Goal: Information Seeking & Learning: Understand process/instructions

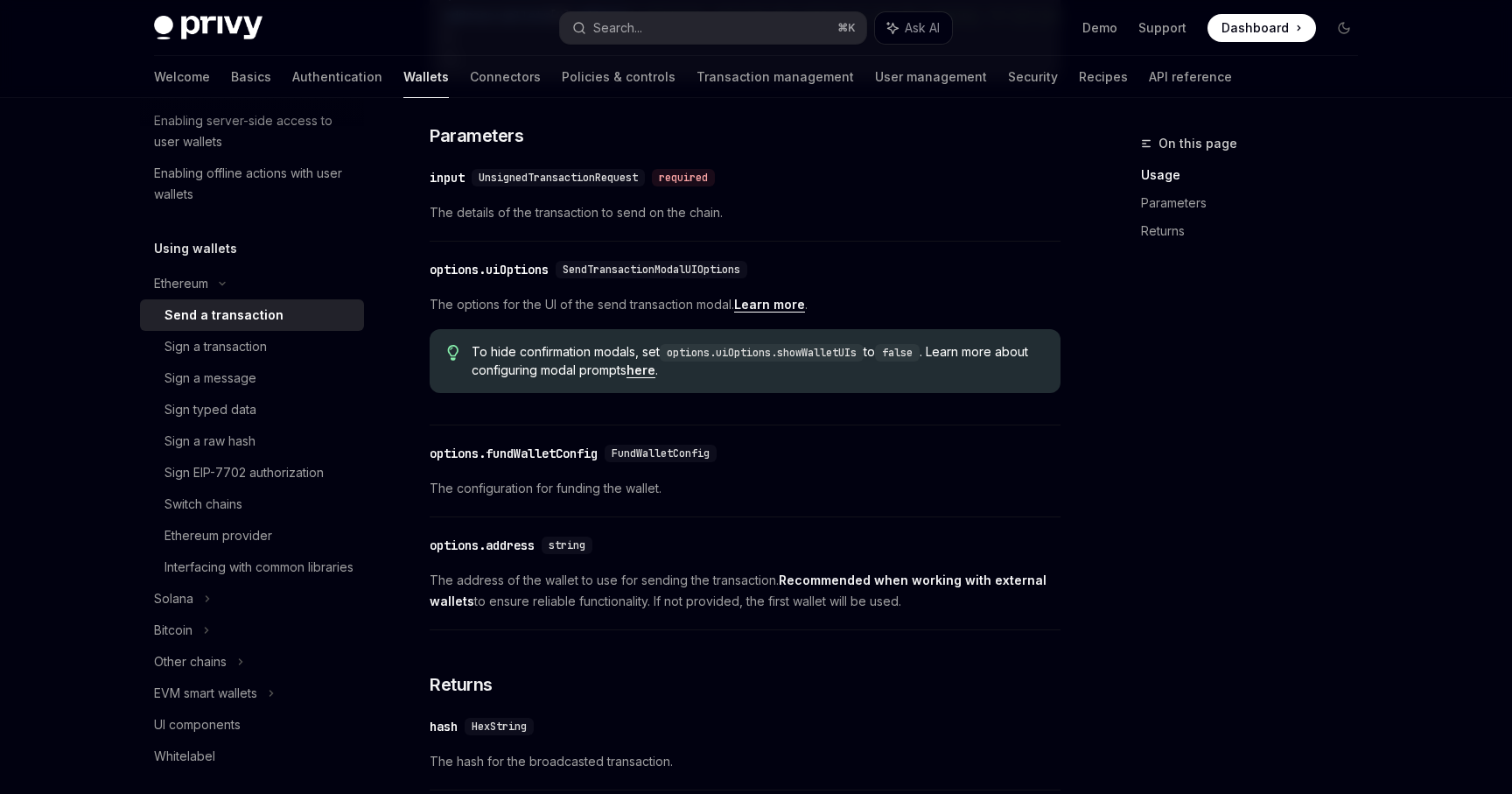
scroll to position [723, 0]
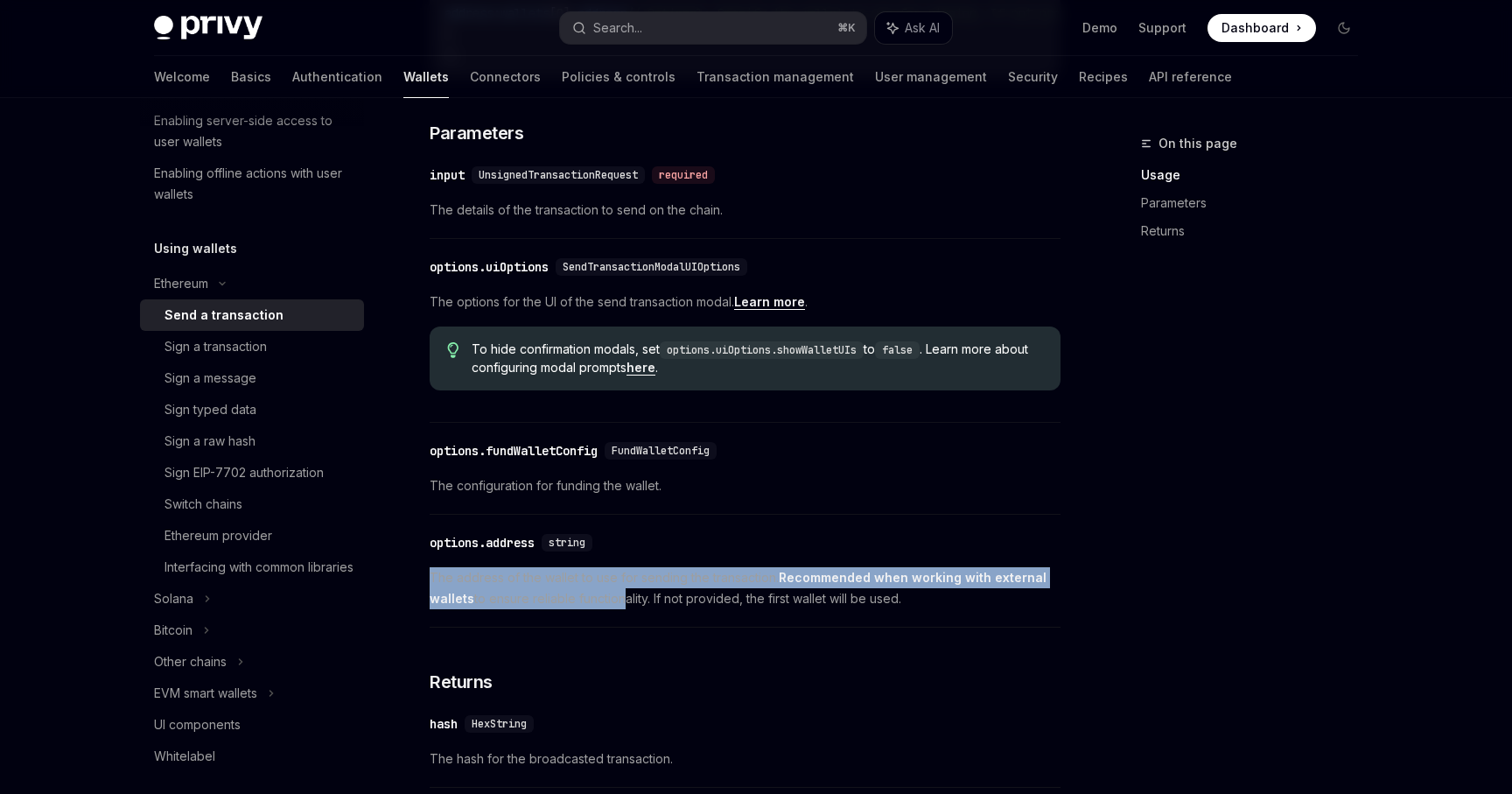
drag, startPoint x: 618, startPoint y: 608, endPoint x: 854, endPoint y: 589, distance: 236.8
click at [835, 586] on span "The address of the wallet to use for sending the transaction. Recommended when …" at bounding box center [744, 588] width 631 height 42
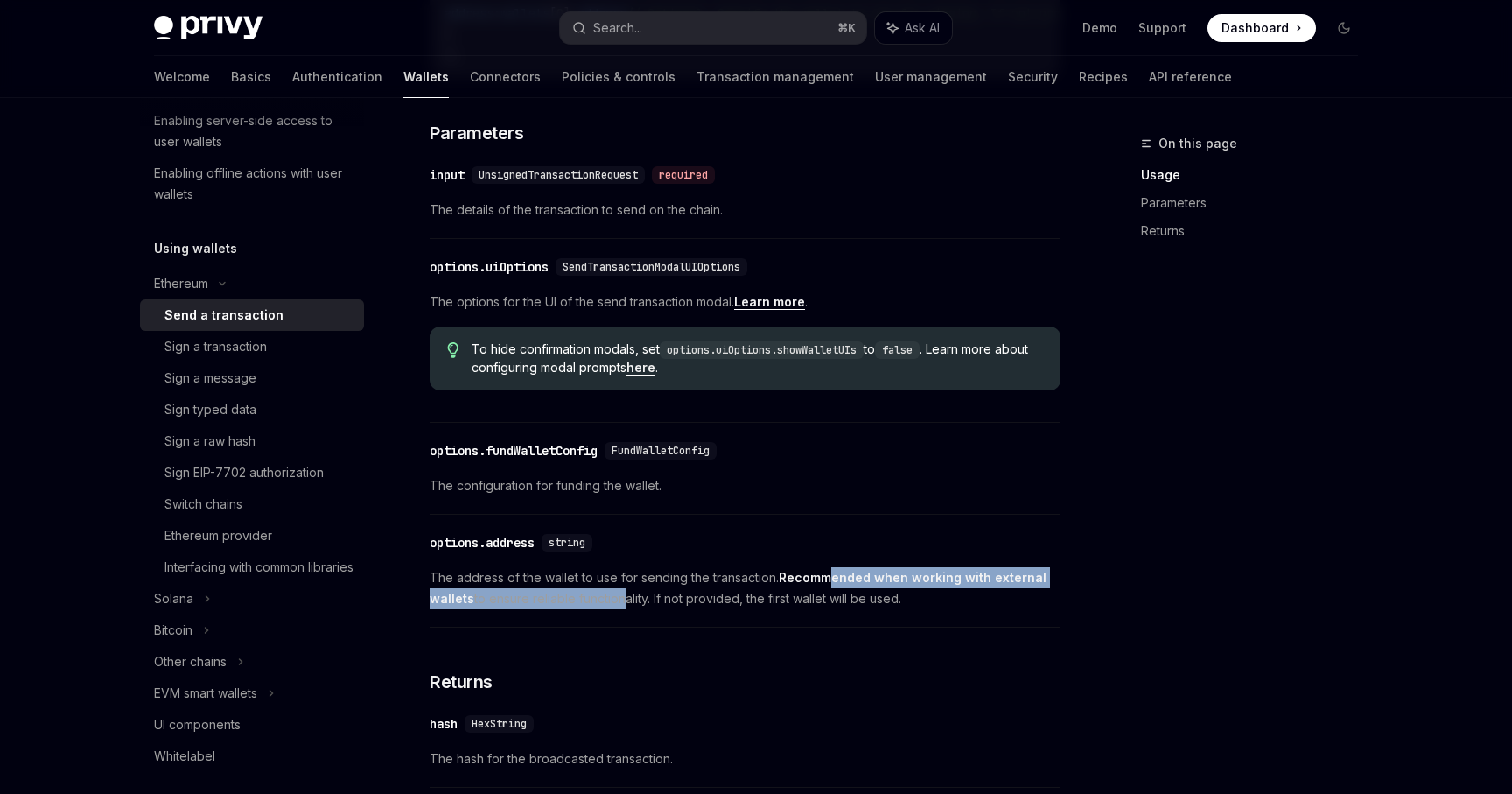
click at [854, 589] on strong "Recommended when working with external wallets" at bounding box center [738, 588] width 617 height 36
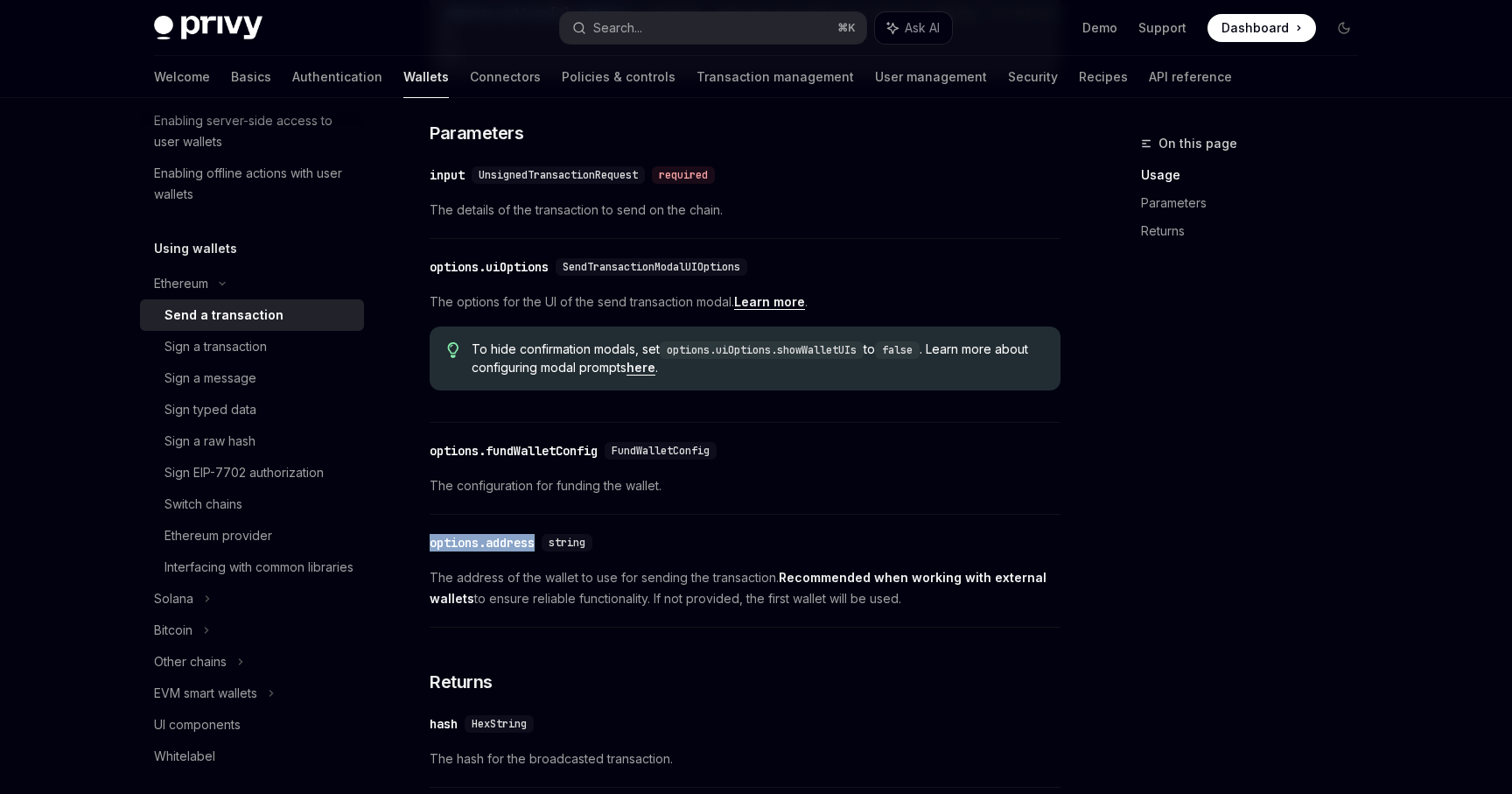
drag, startPoint x: 543, startPoint y: 562, endPoint x: 431, endPoint y: 556, distance: 112.2
click at [431, 551] on div "​ options.address string" at bounding box center [514, 542] width 170 height 18
copy div "options.address"
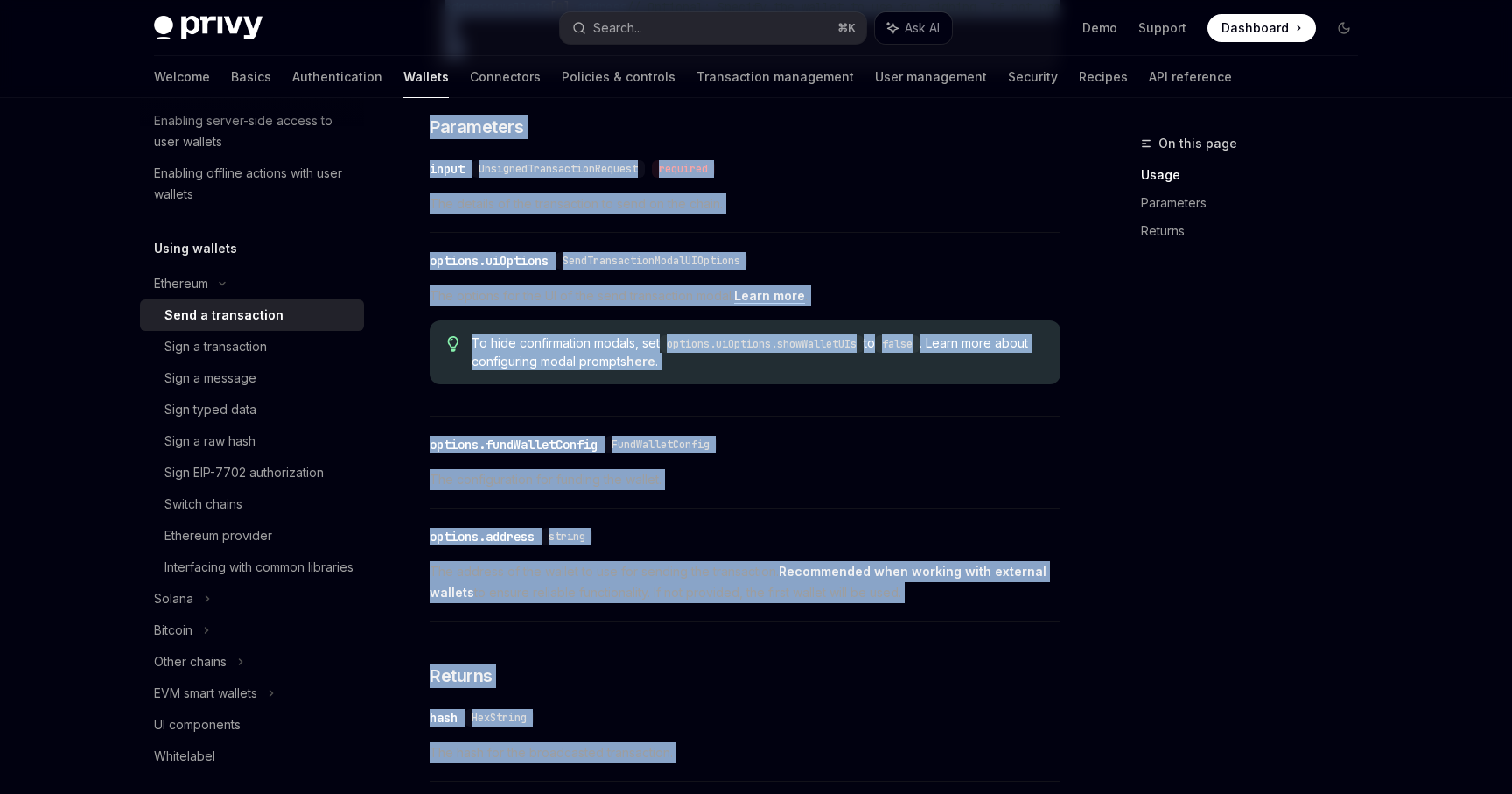
scroll to position [999, 0]
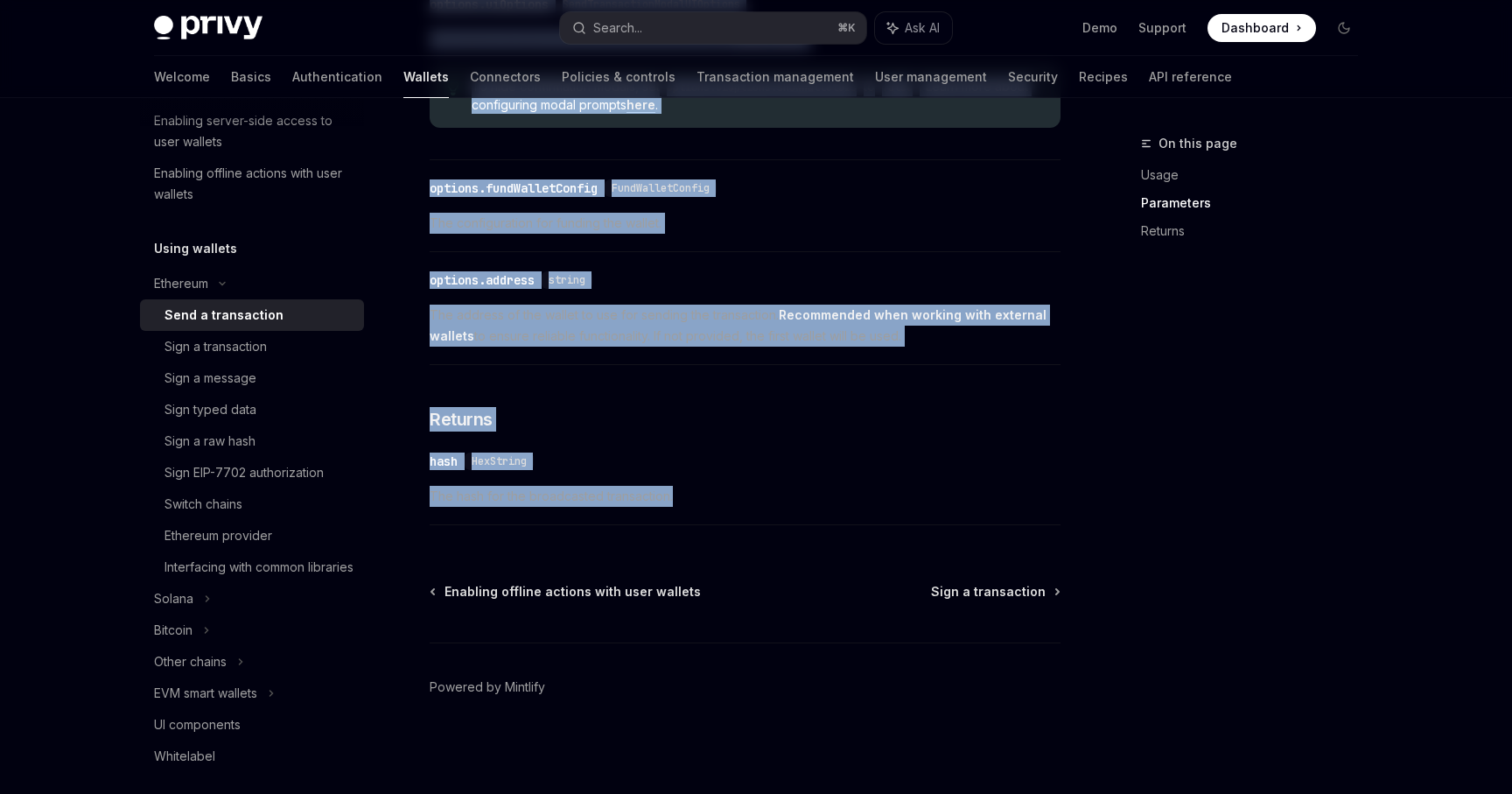
drag, startPoint x: 416, startPoint y: 285, endPoint x: 774, endPoint y: 496, distance: 415.6
copy div "To send a transaction from a wallet using the React SDK, use the sendTransactio…"
click at [733, 486] on span "The hash for the broadcasted transaction." at bounding box center [744, 496] width 631 height 21
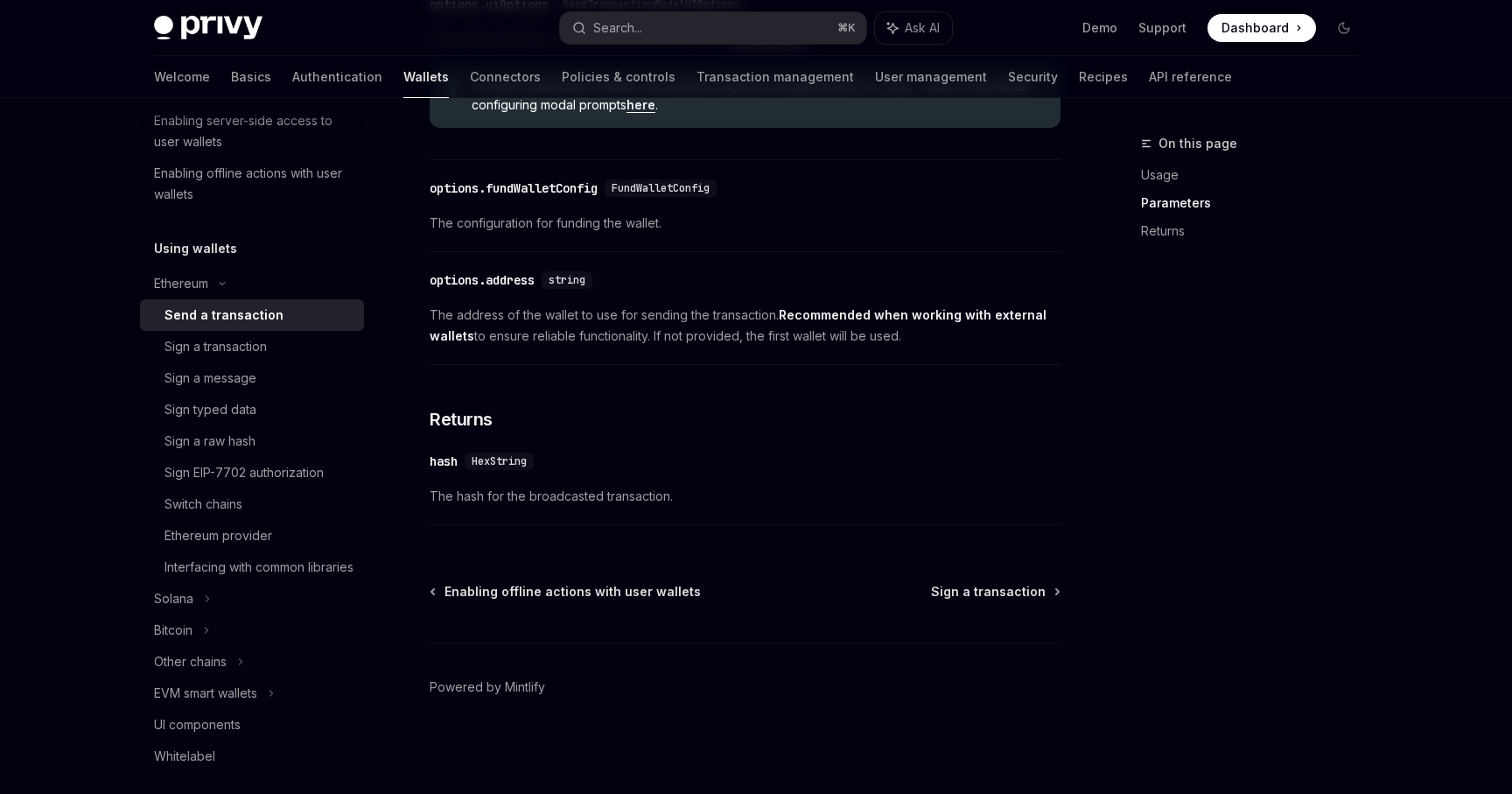
scroll to position [0, 0]
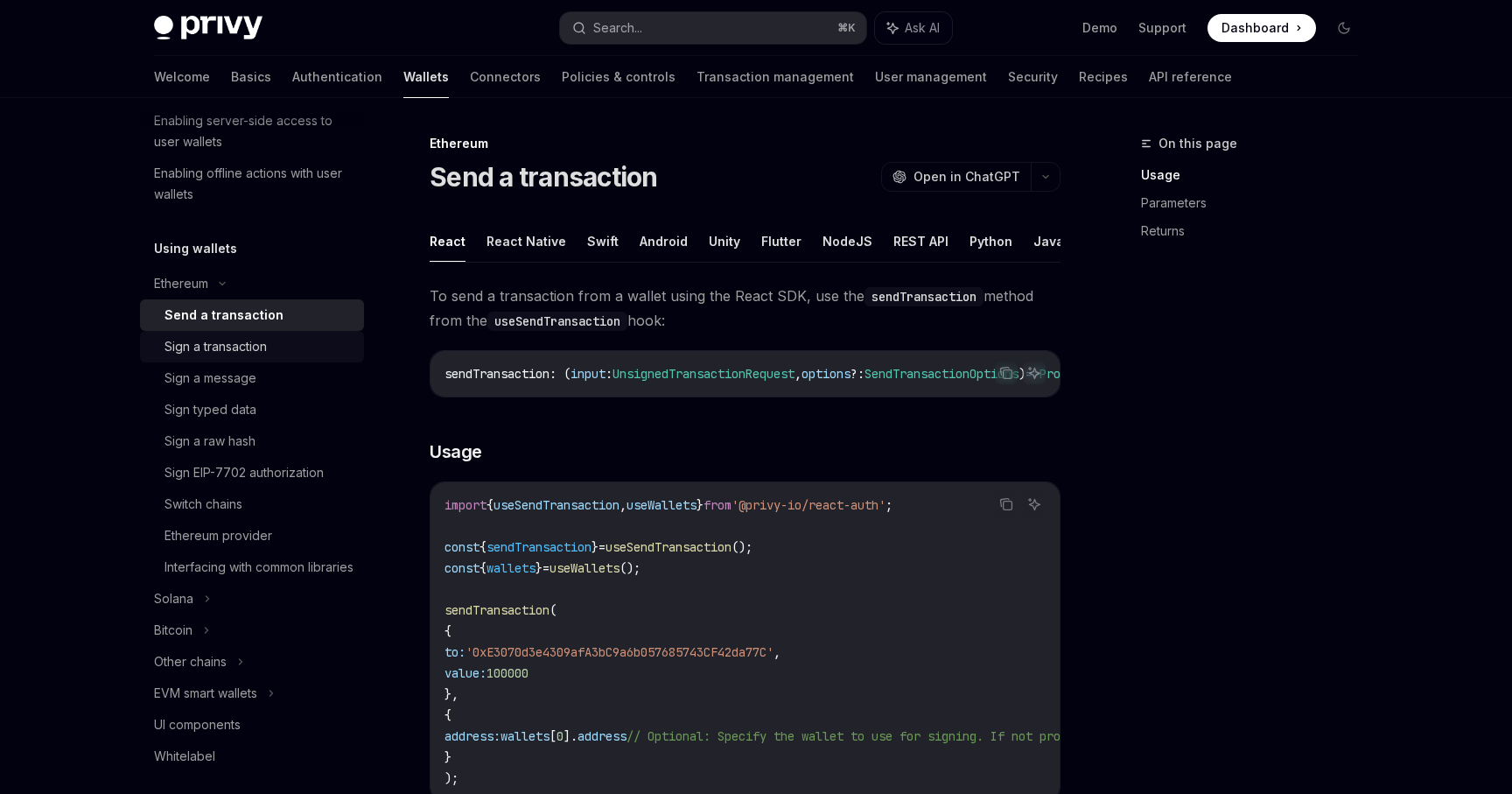
click at [313, 350] on div "Sign a transaction" at bounding box center [258, 347] width 189 height 21
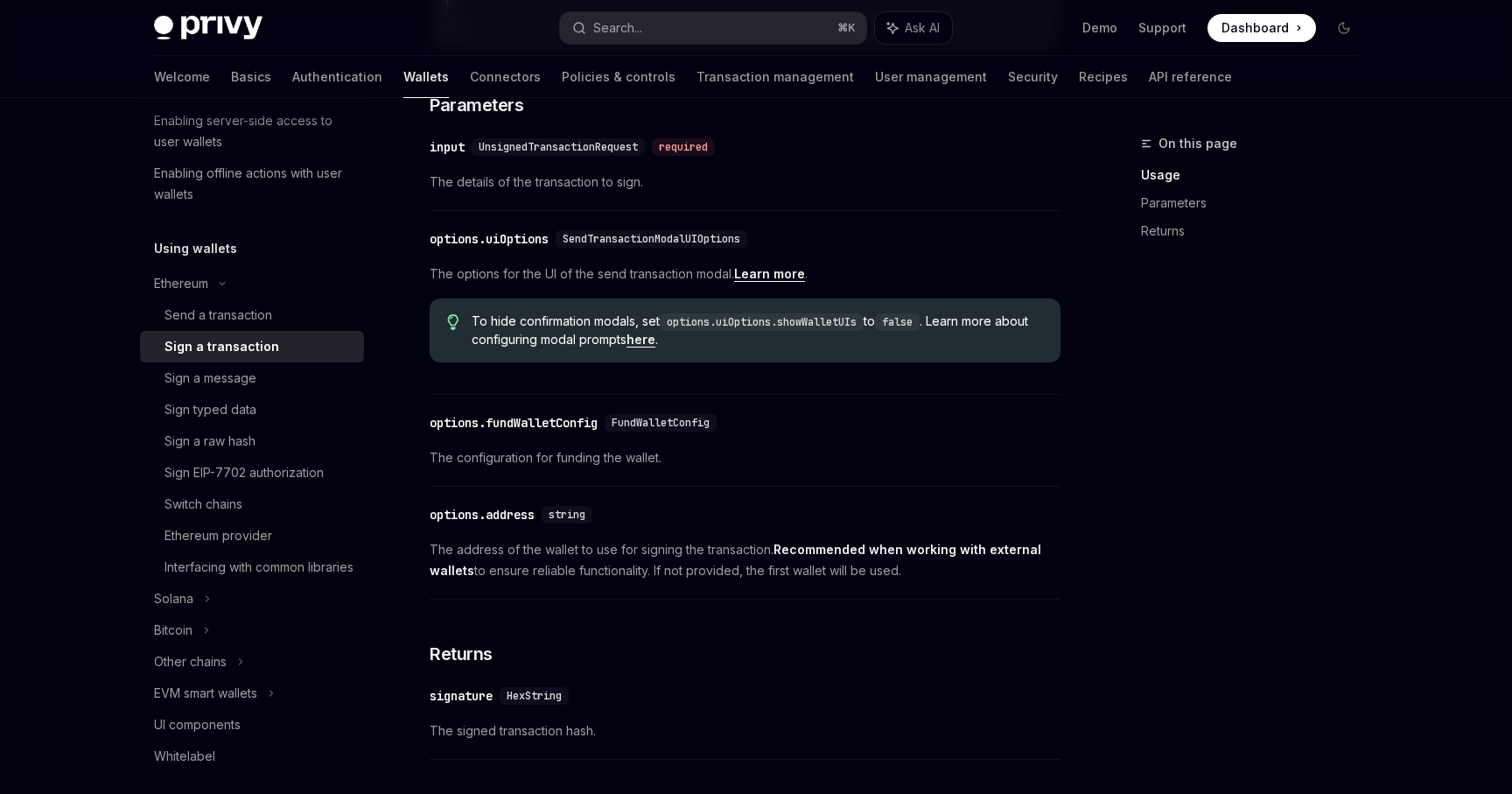
scroll to position [790, 0]
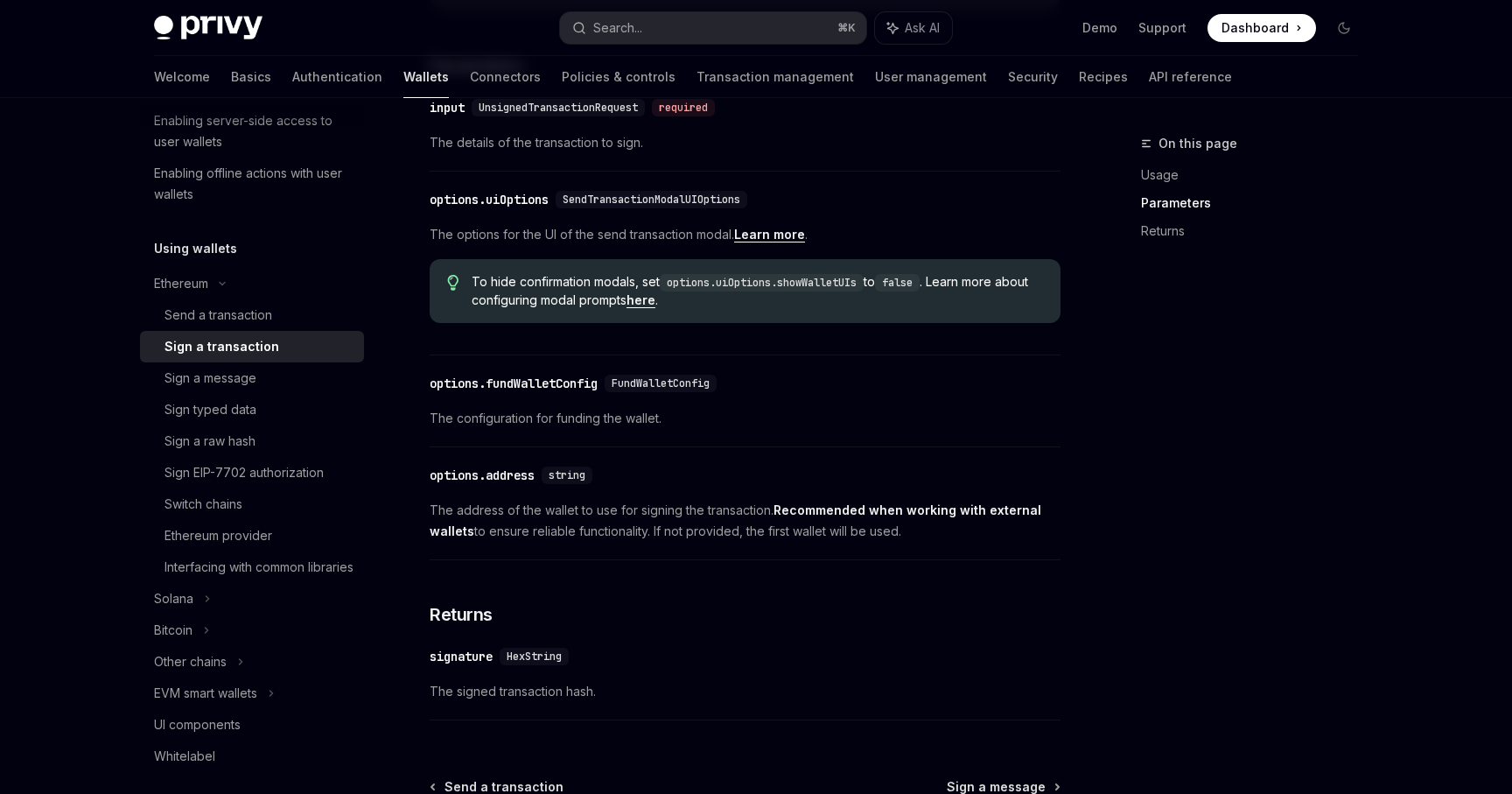
drag, startPoint x: 428, startPoint y: 483, endPoint x: 914, endPoint y: 537, distance: 489.0
click at [914, 537] on div "Ethereum Sign a transaction OpenAI Open in ChatGPT OpenAI Open in ChatGPT React…" at bounding box center [581, 165] width 966 height 1647
copy div "options.address string The address of the wallet to use for signing the transac…"
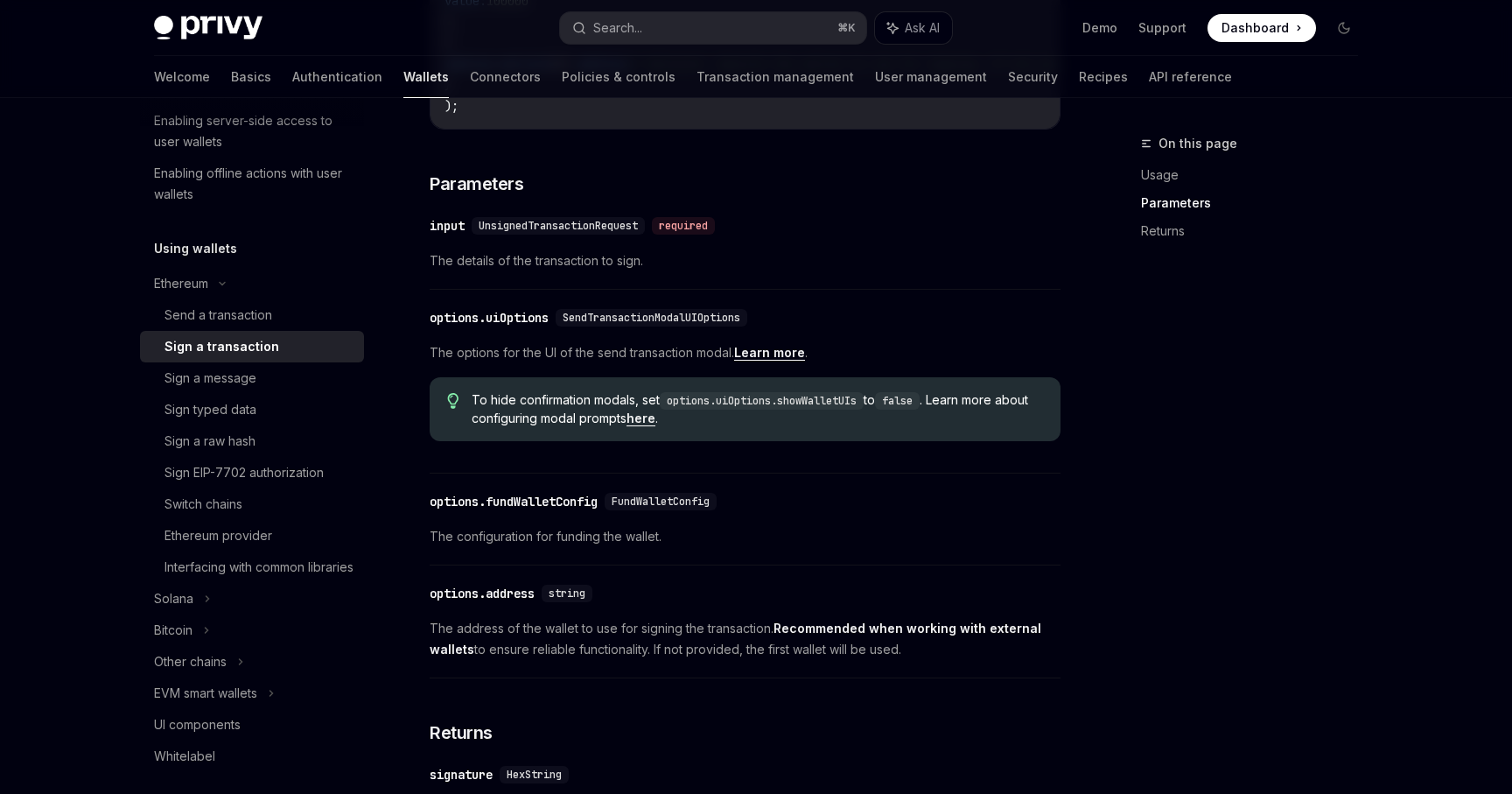
scroll to position [659, 0]
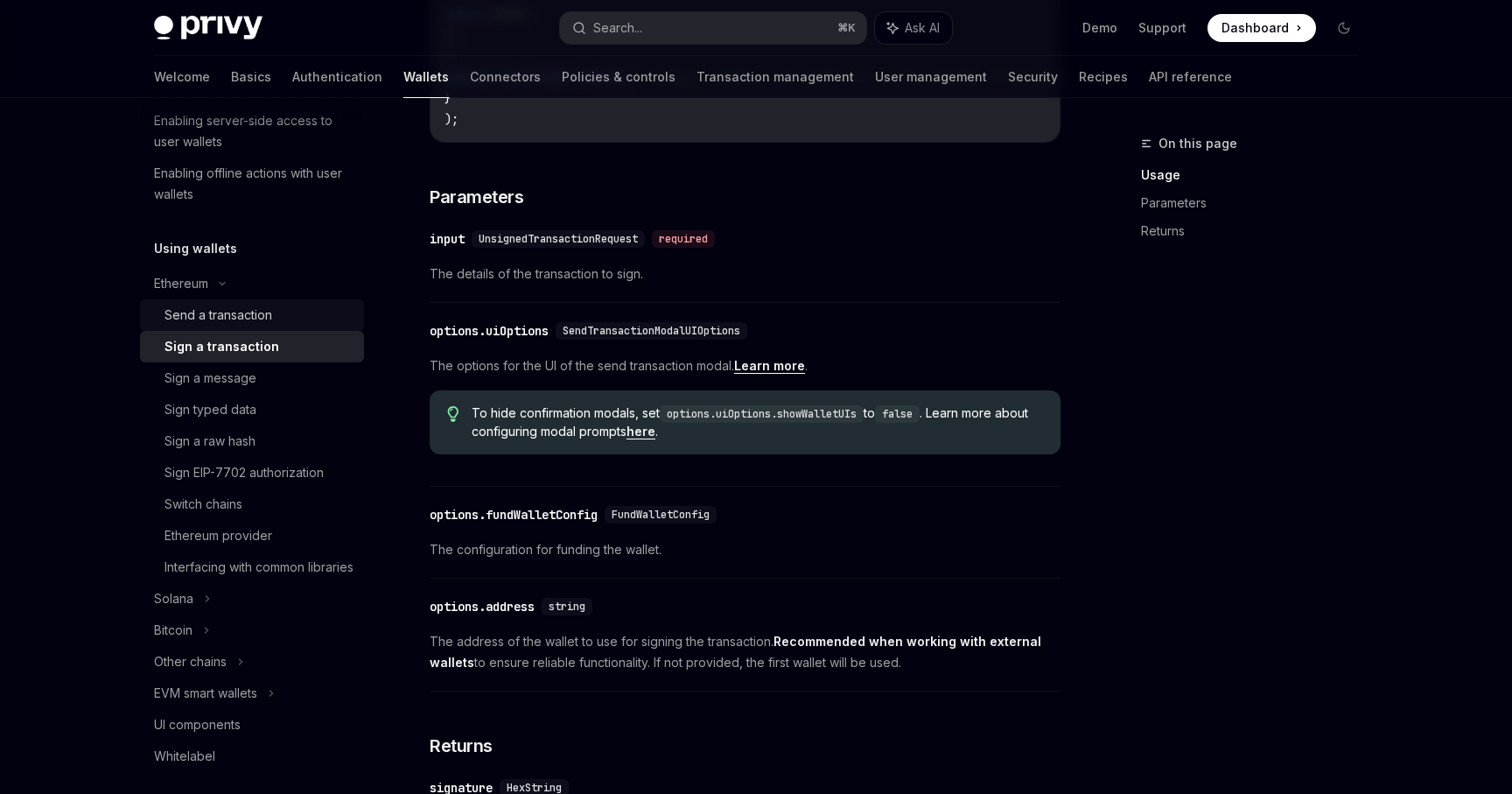
click at [329, 312] on div "Send a transaction" at bounding box center [258, 315] width 189 height 21
type textarea "*"
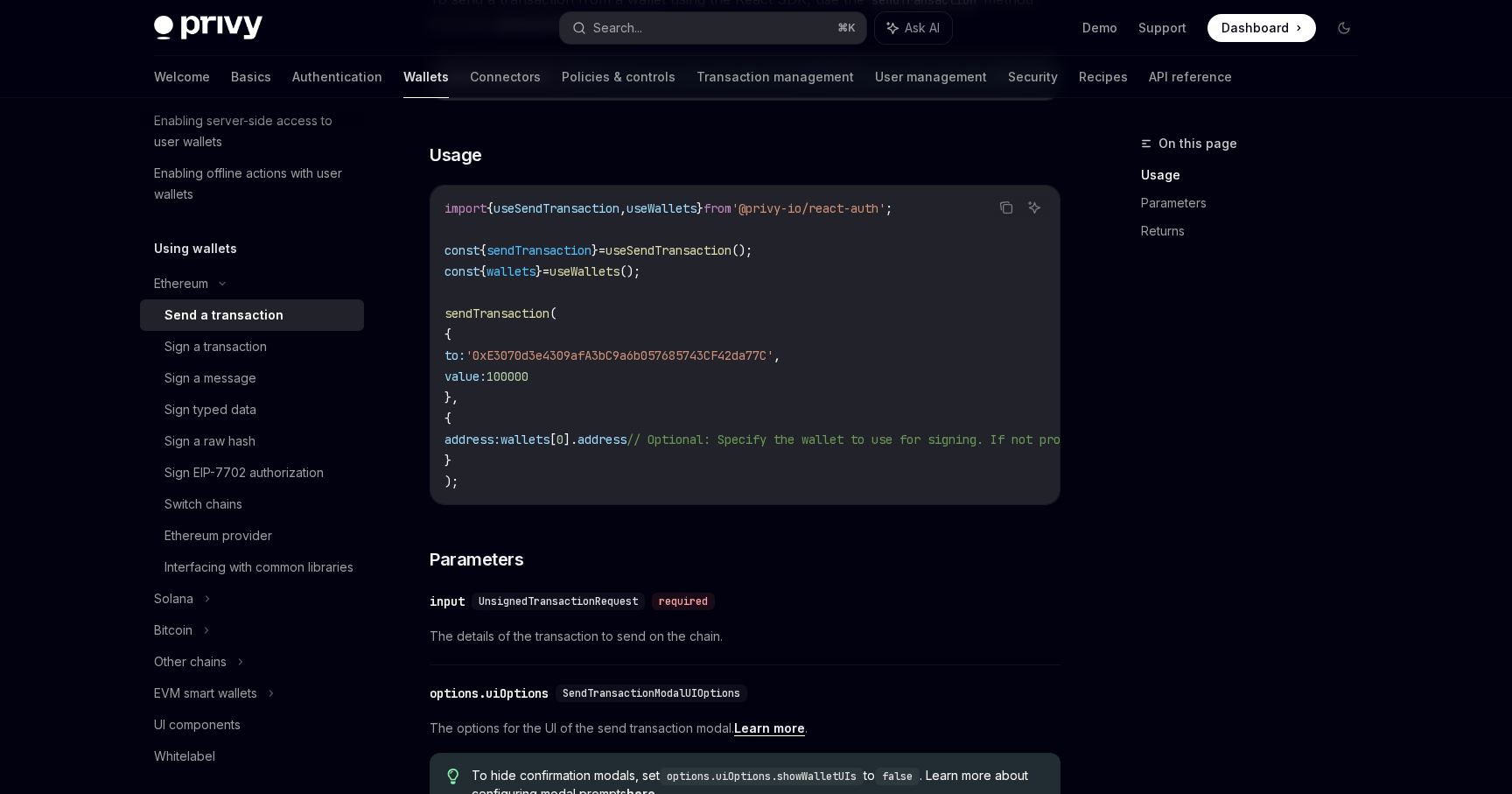
scroll to position [295, 0]
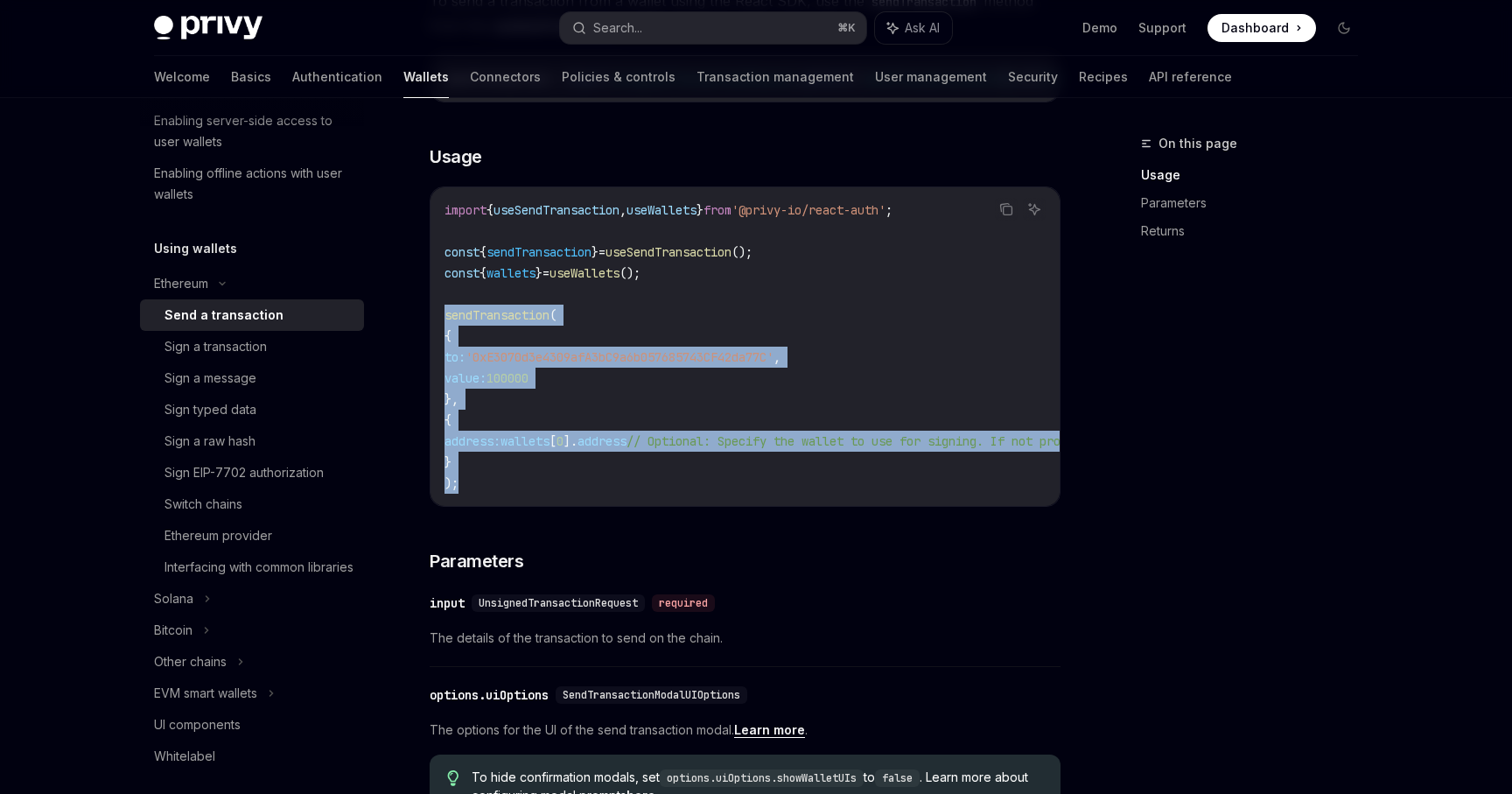
drag, startPoint x: 440, startPoint y: 315, endPoint x: 748, endPoint y: 488, distance: 353.3
click at [748, 488] on div "import { useSendTransaction , useWallets } from '@privy-io/react-auth' ; const …" at bounding box center [744, 347] width 629 height 319
copy code "sendTransaction ( { to: '0xE3070d3e4309afA3bC9a6b057685743CF42da77C' , value: 1…"
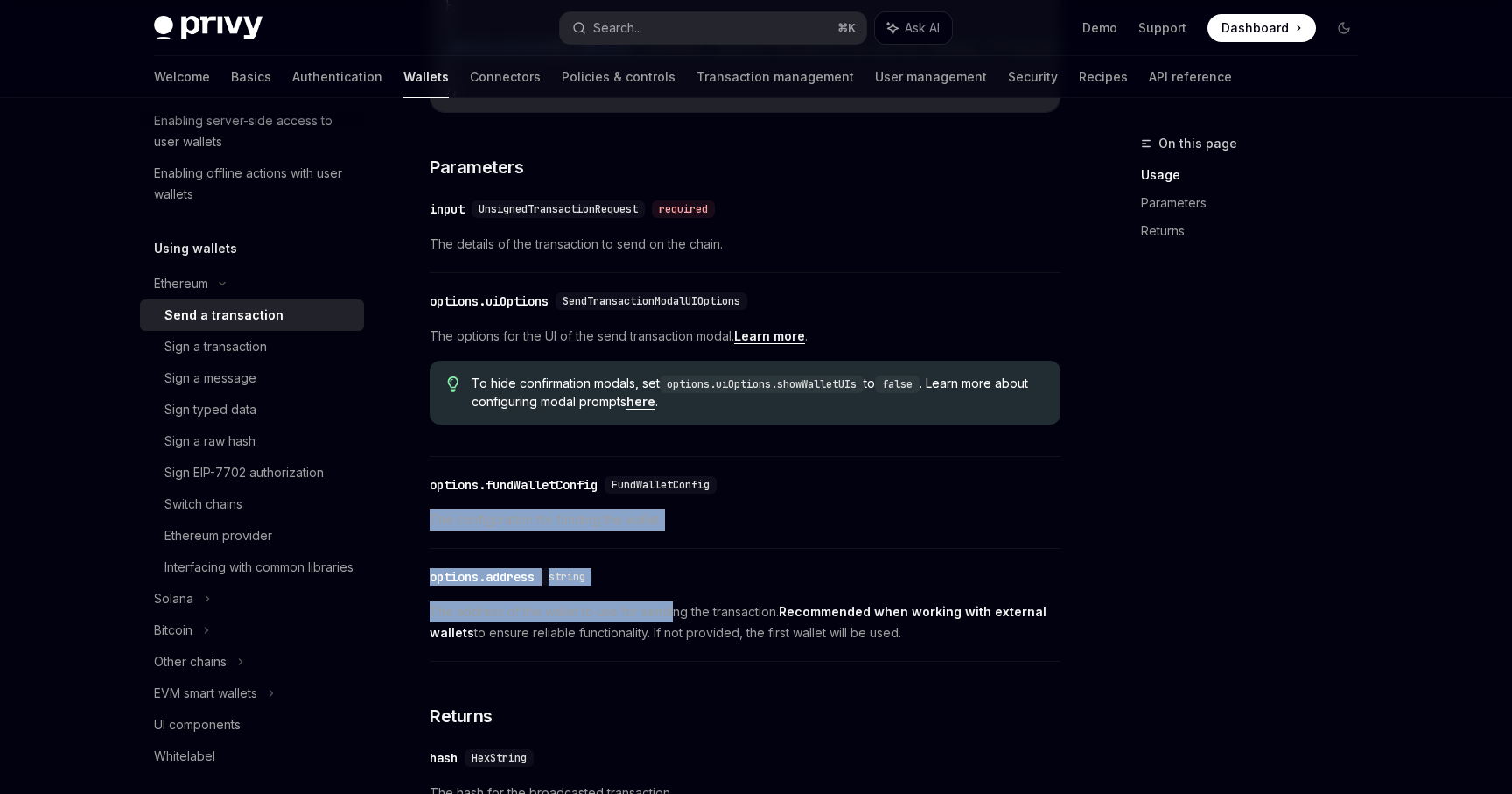
drag, startPoint x: 423, startPoint y: 515, endPoint x: 669, endPoint y: 617, distance: 266.3
click at [669, 617] on div "Ethereum Send a transaction OpenAI Open in ChatGPT OpenAI Open in ChatGPT React…" at bounding box center [581, 267] width 966 height 1647
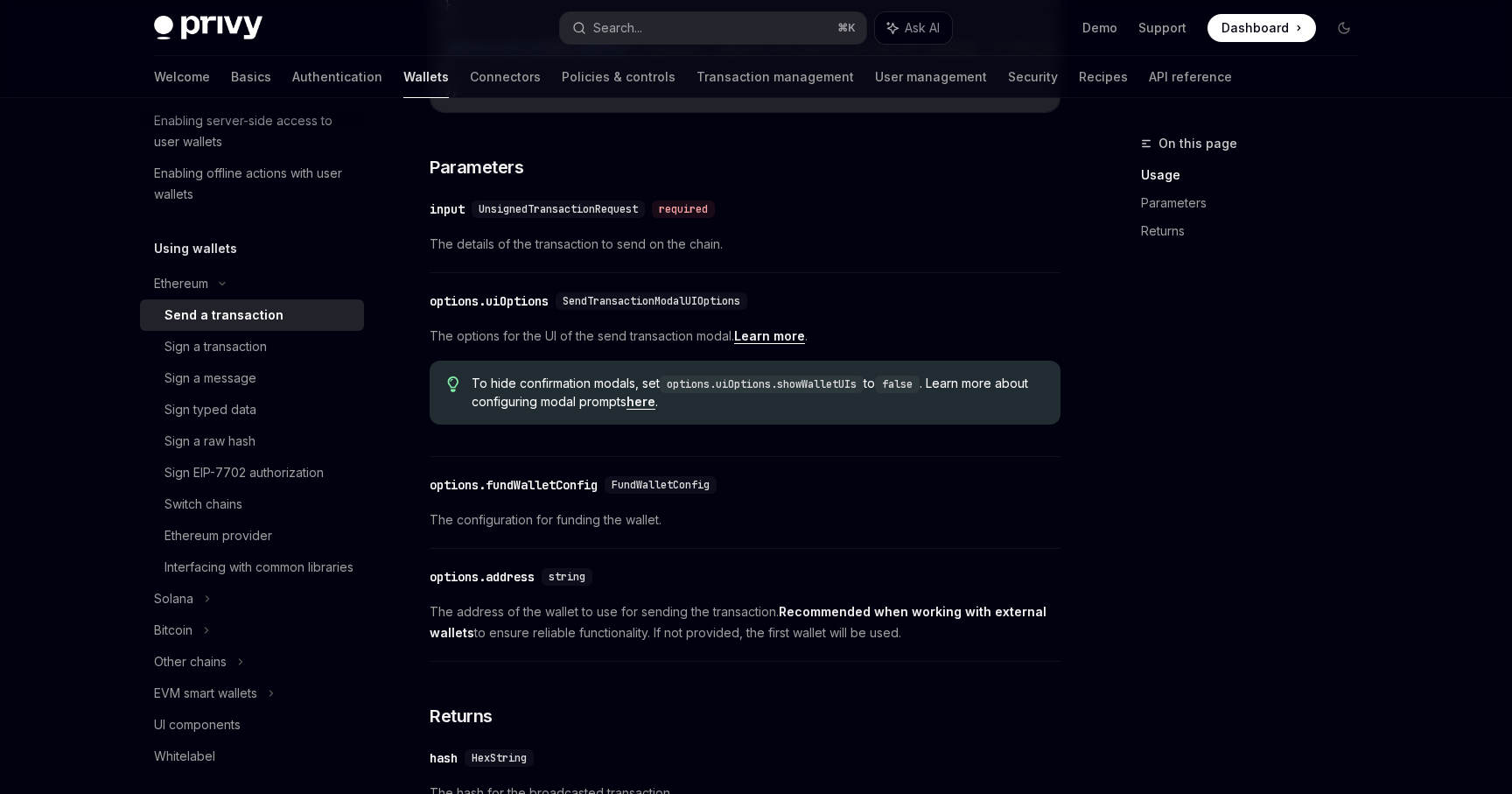
click at [399, 608] on div "Ethereum Send a transaction OpenAI Open in ChatGPT OpenAI Open in ChatGPT React…" at bounding box center [581, 267] width 966 height 1647
drag, startPoint x: 412, startPoint y: 595, endPoint x: 922, endPoint y: 661, distance: 514.3
click at [922, 661] on div "Ethereum Send a transaction OpenAI Open in ChatGPT OpenAI Open in ChatGPT React…" at bounding box center [581, 267] width 966 height 1647
copy div "options.address string The address of the wallet to use for sending the transac…"
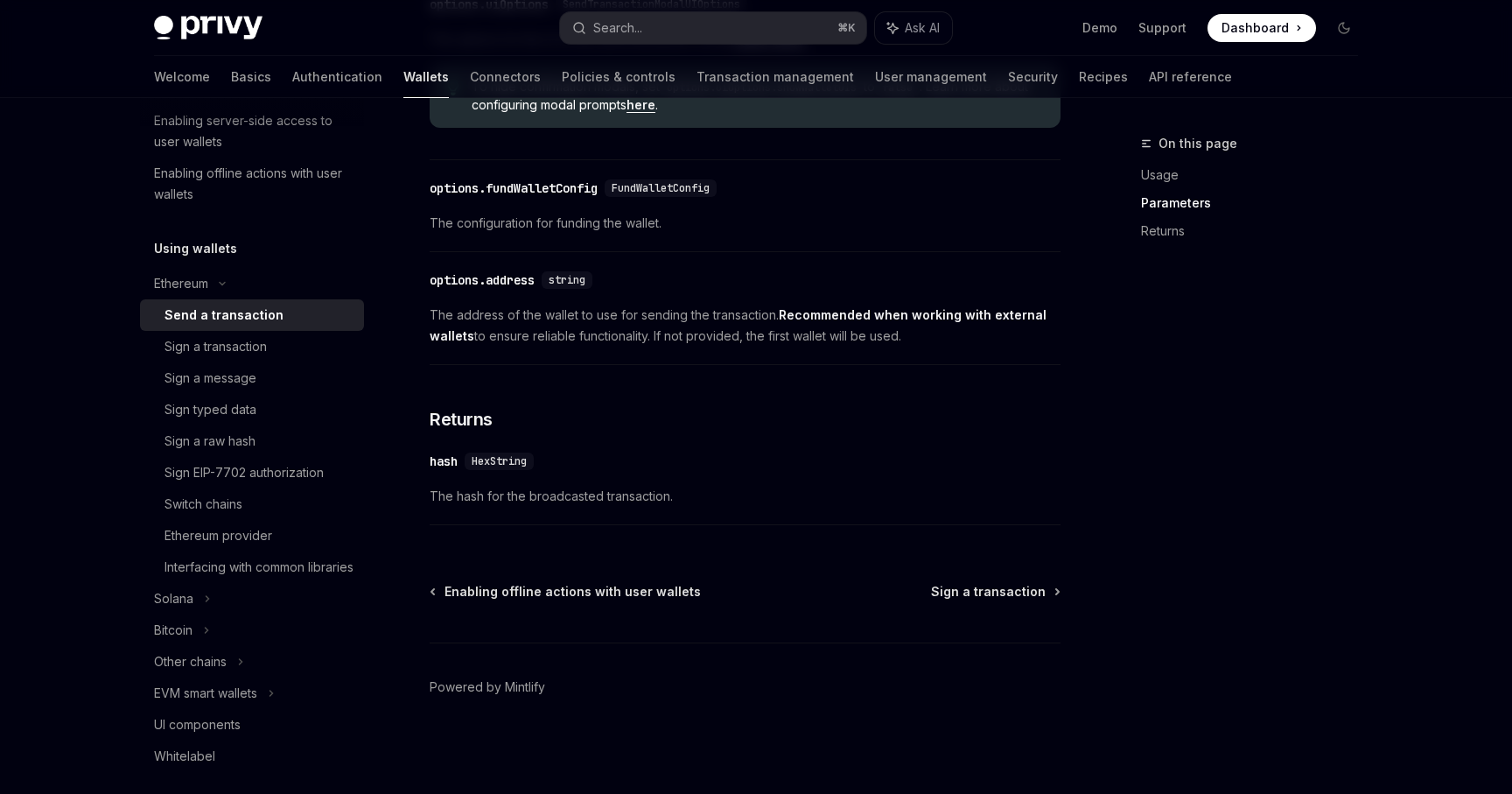
scroll to position [999, 0]
click at [1012, 429] on h3 "​ Returns" at bounding box center [744, 419] width 631 height 24
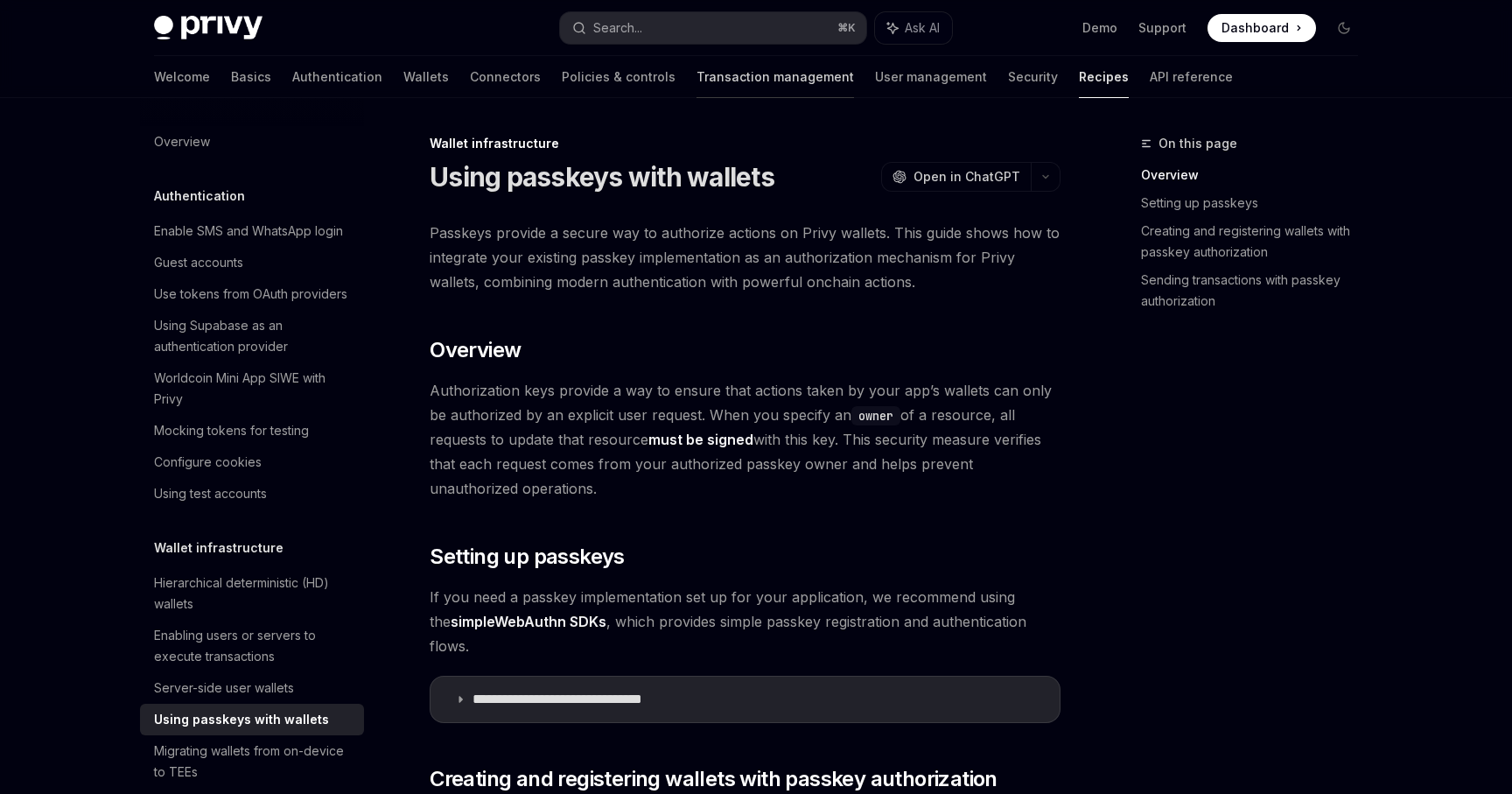
click at [740, 80] on link "Transaction management" at bounding box center [775, 76] width 157 height 42
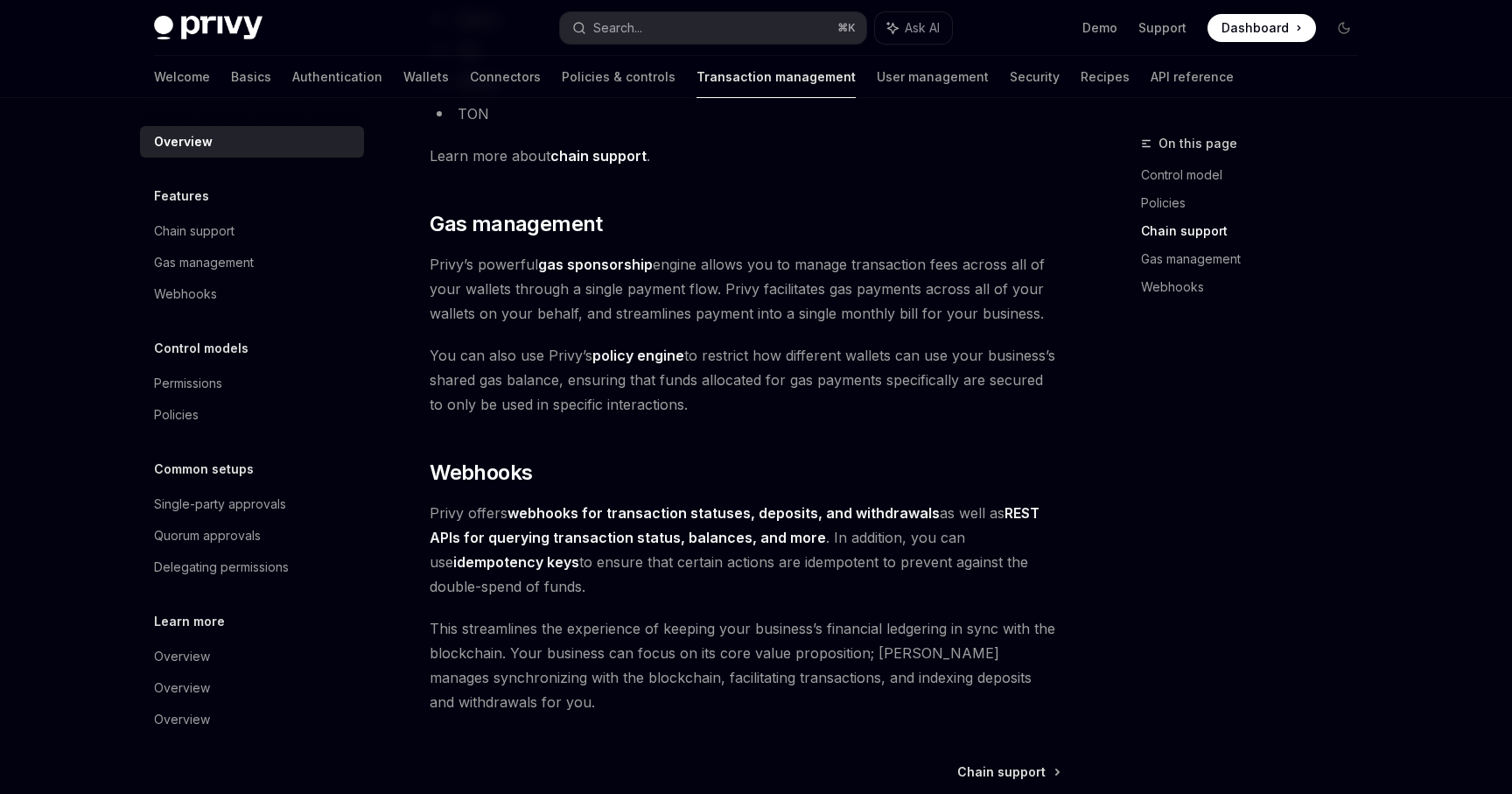
scroll to position [1568, 0]
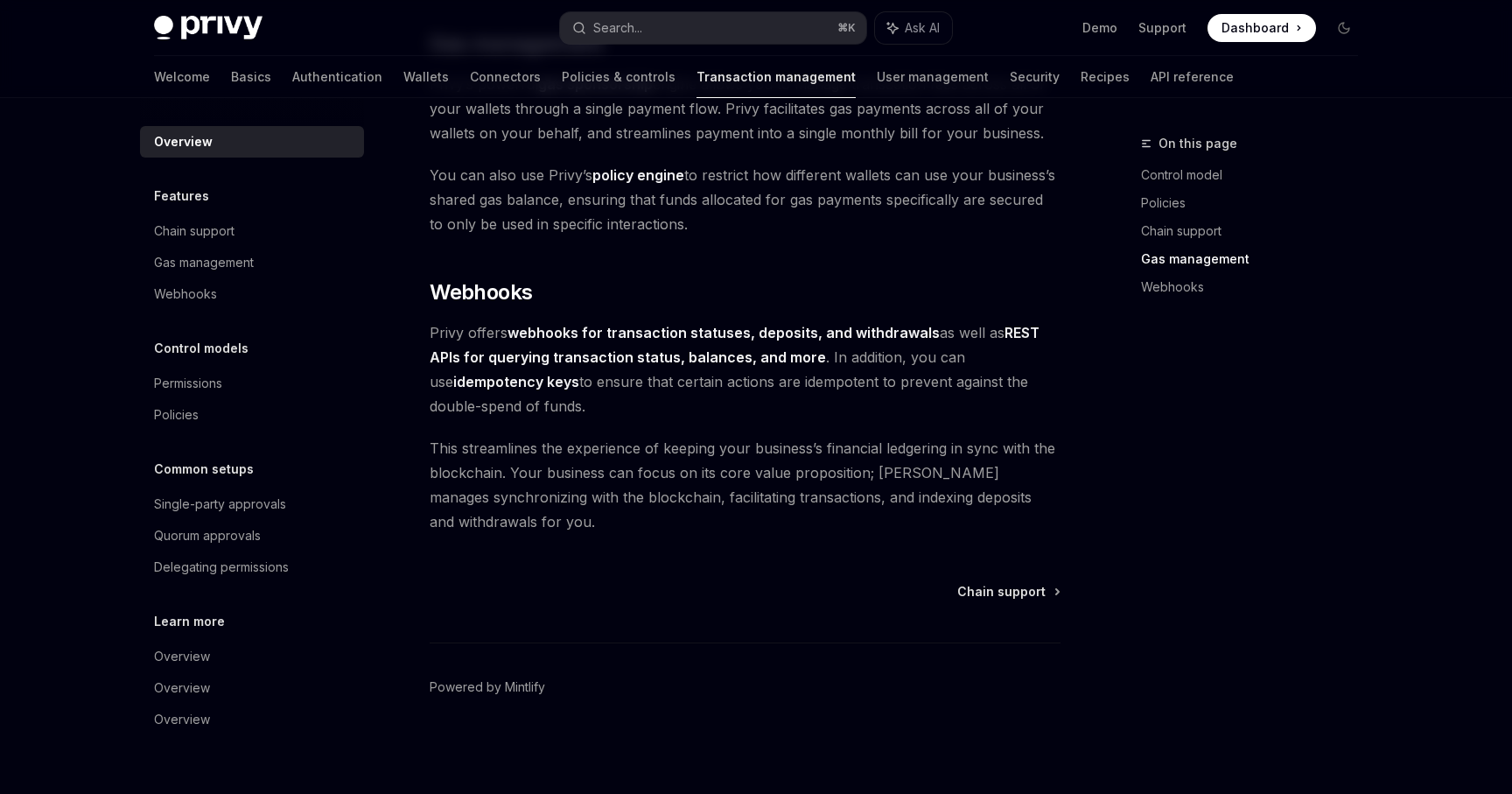
click at [192, 83] on div "Welcome Basics Authentication Wallets Connectors Policies & controls Transactio…" at bounding box center [694, 76] width 1080 height 42
click at [231, 83] on link "Basics" at bounding box center [251, 76] width 40 height 42
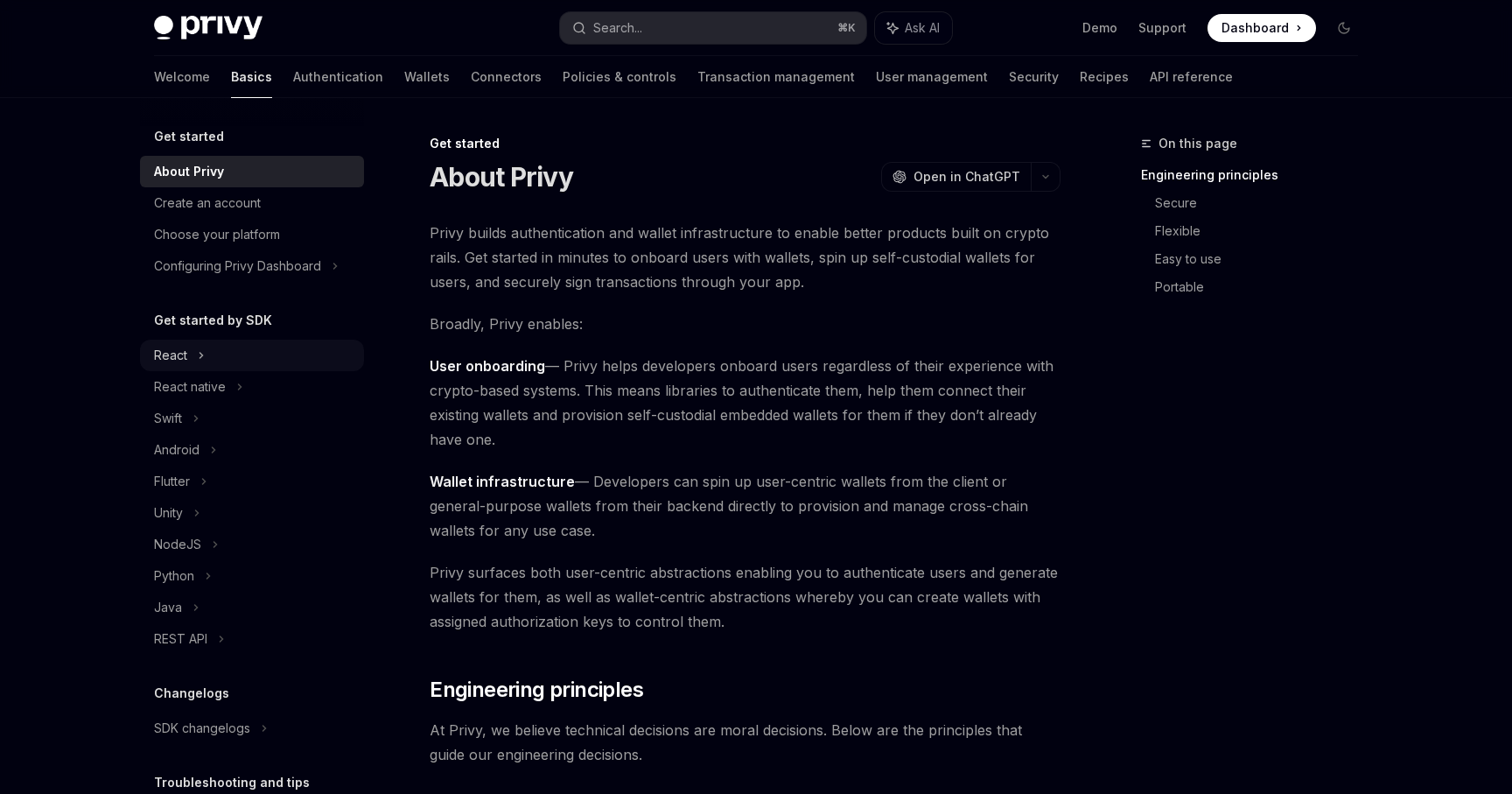
click at [230, 364] on div "React" at bounding box center [252, 355] width 224 height 32
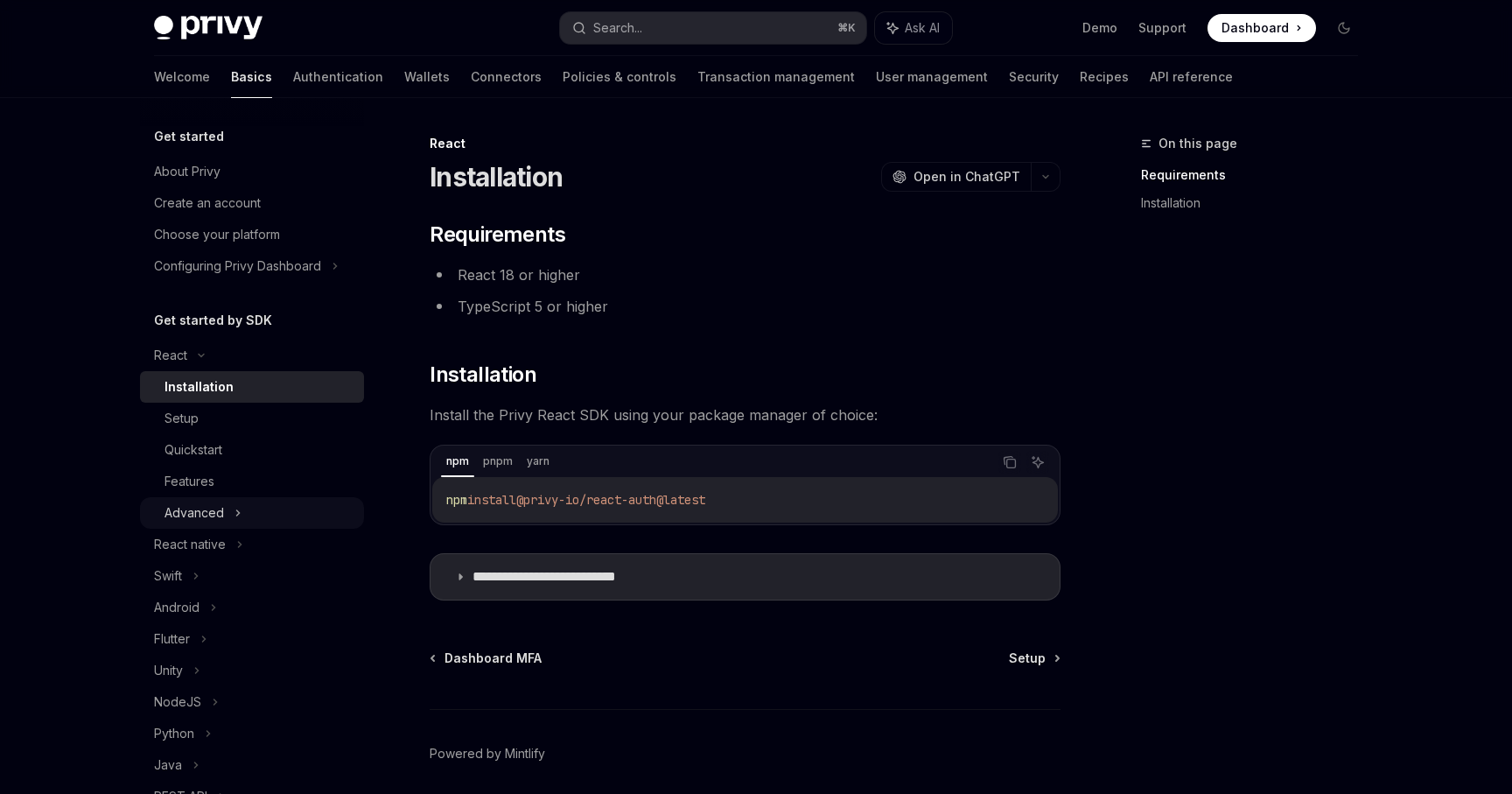
click at [273, 500] on div "Advanced" at bounding box center [252, 513] width 224 height 32
type textarea "*"
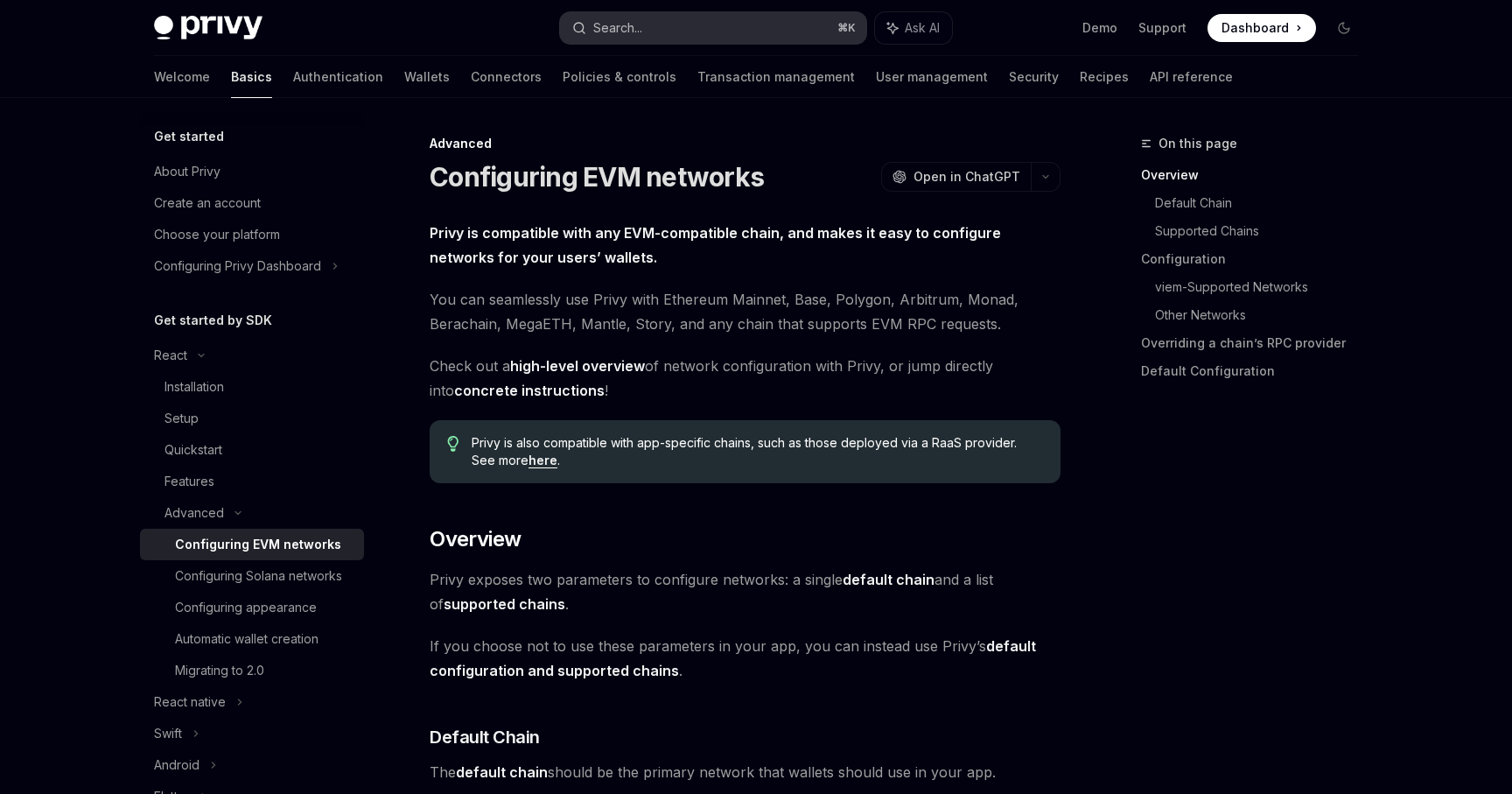
click at [809, 21] on button "Search... ⌘ K" at bounding box center [714, 28] width 307 height 32
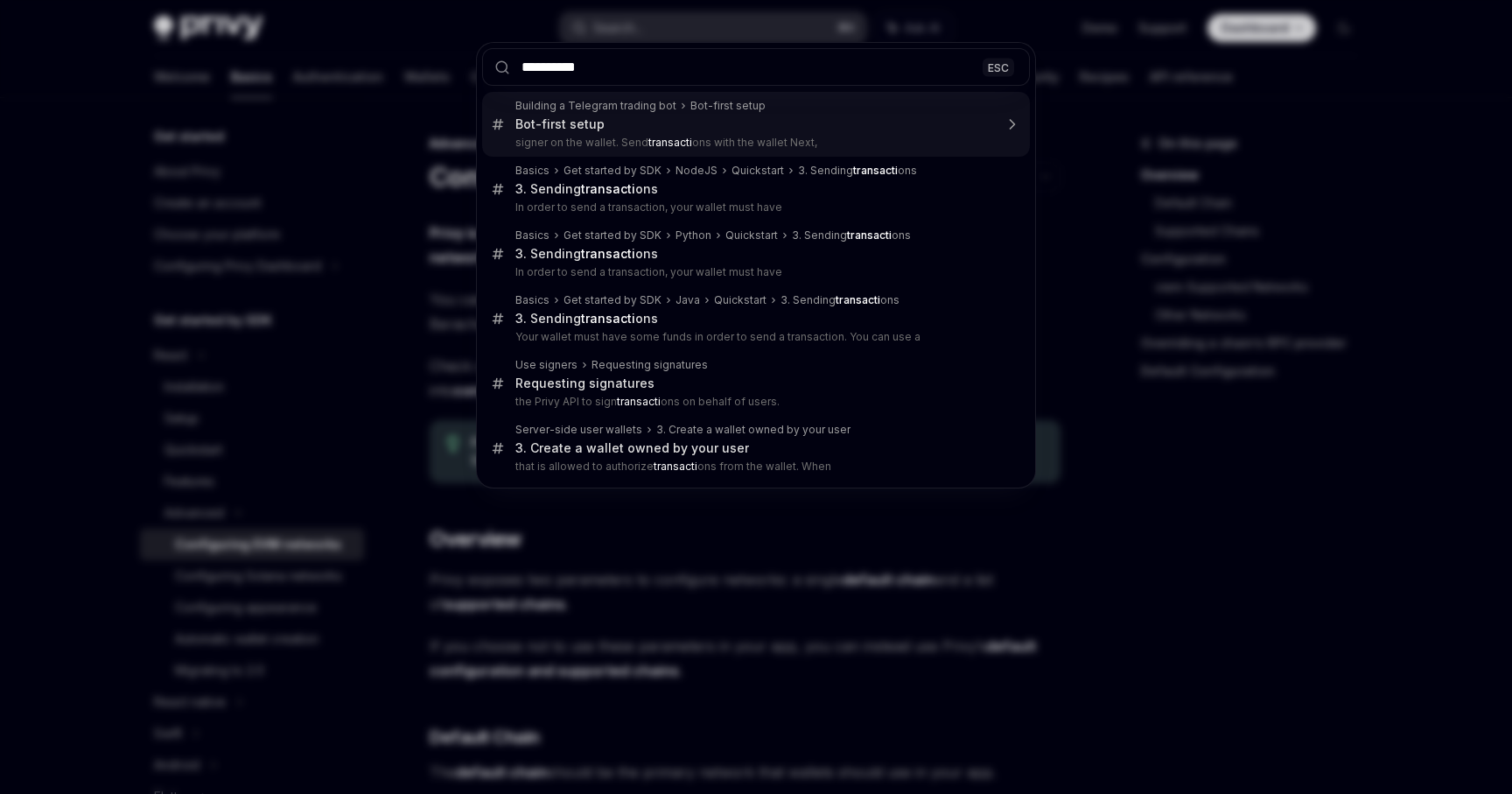
type input "**********"
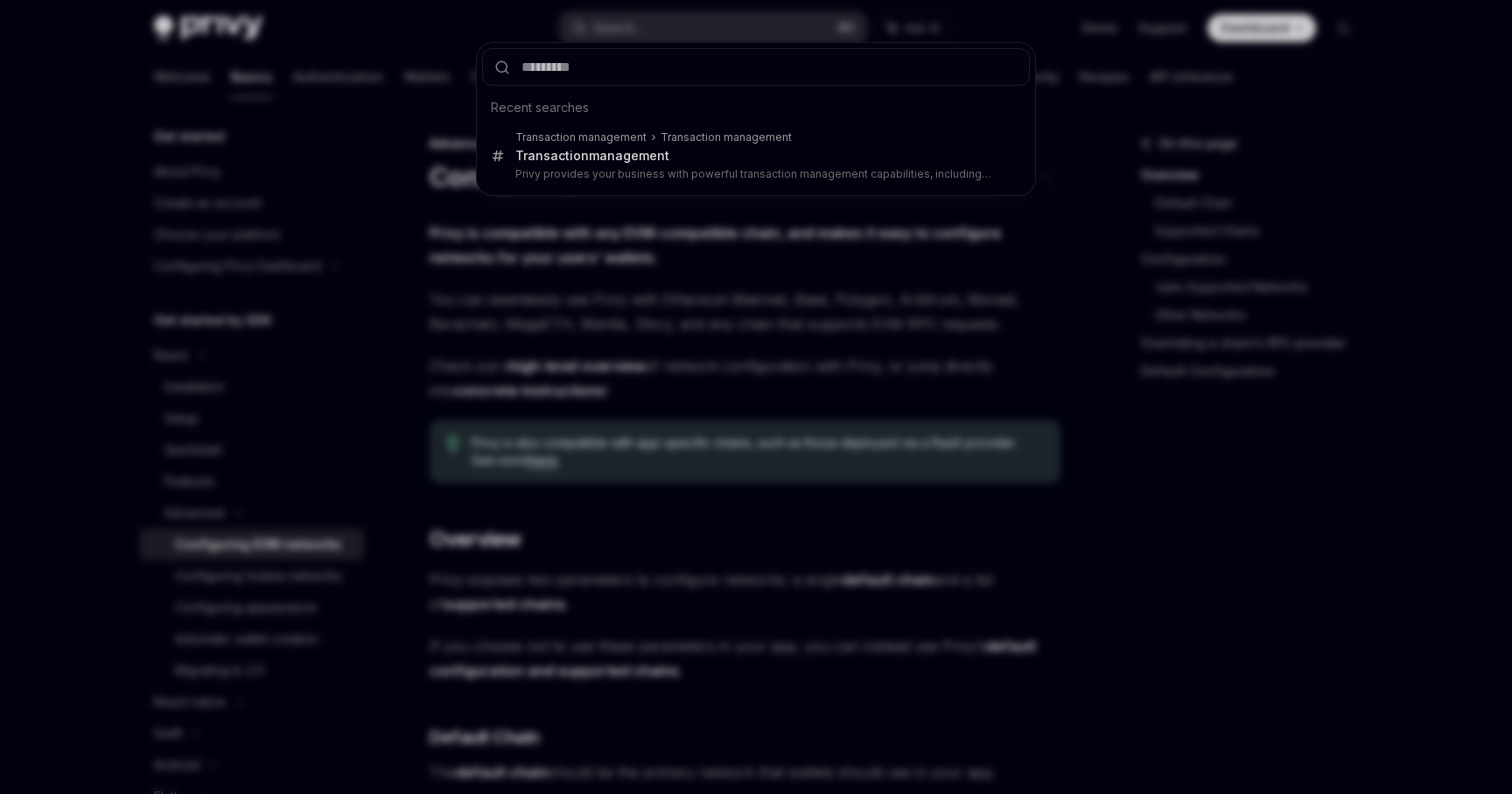
type textarea "*"
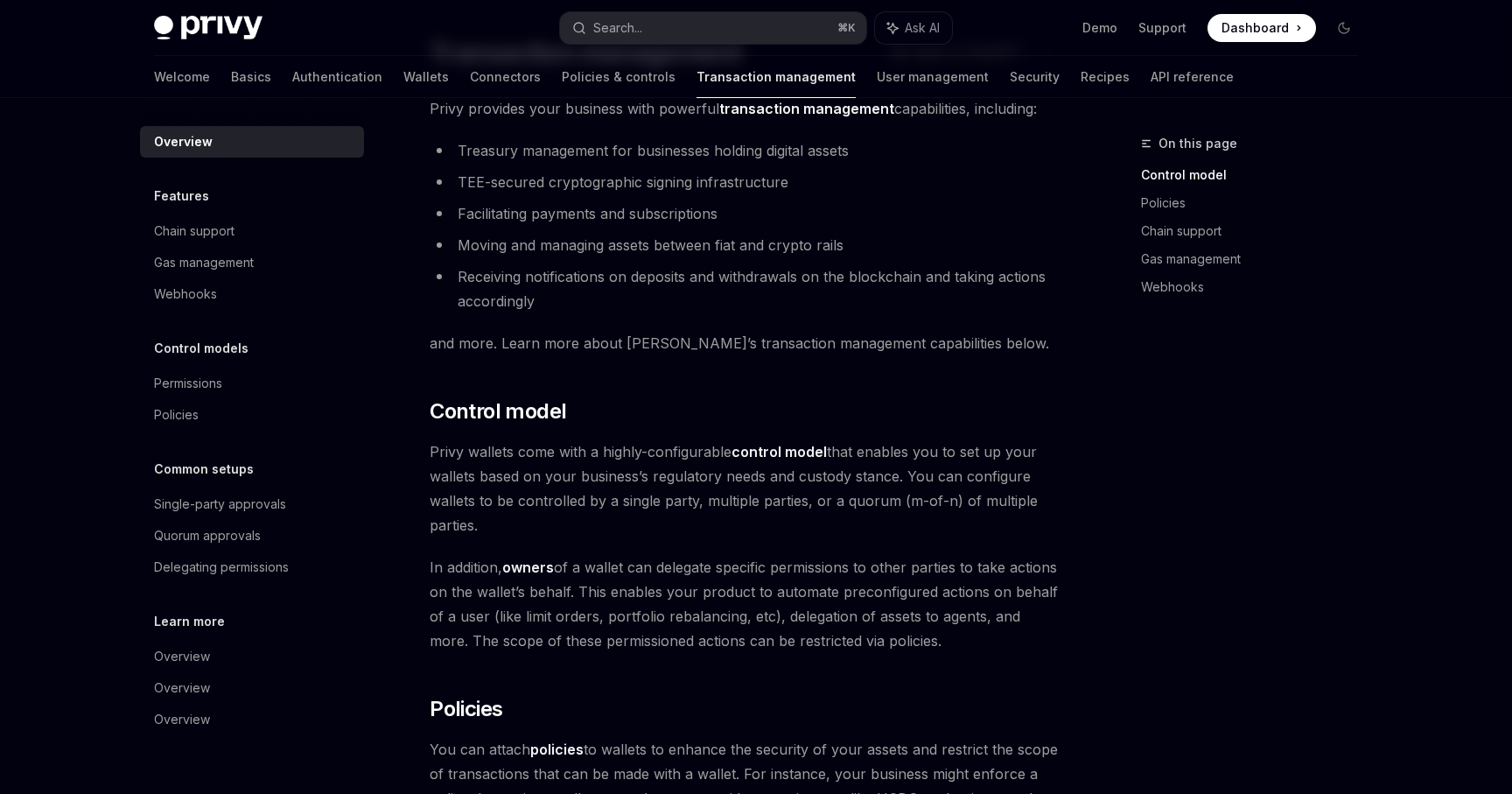
click at [1186, 453] on div "On this page Control model Policies Chain support Gas management Webhooks" at bounding box center [1239, 463] width 266 height 661
